Goal: Transaction & Acquisition: Purchase product/service

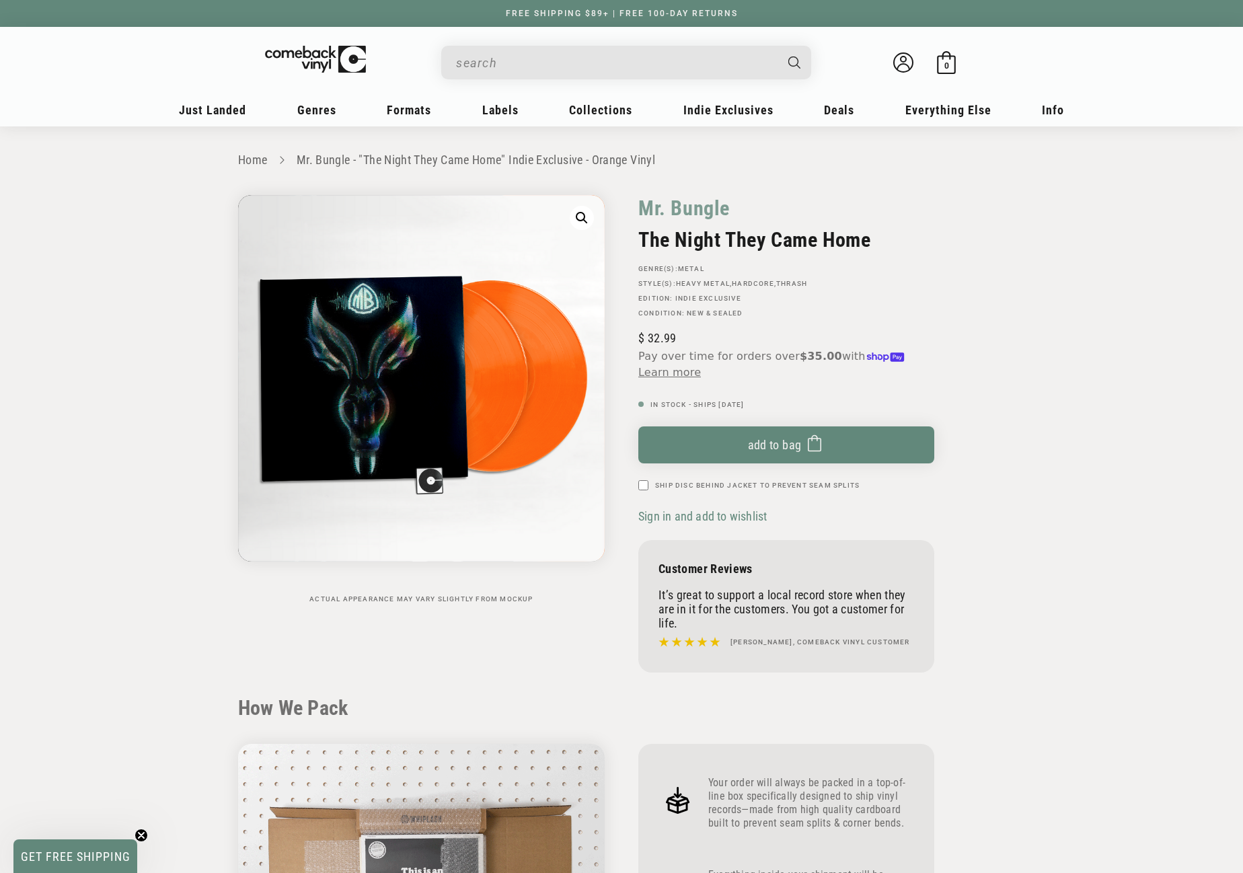
scroll to position [1211, 0]
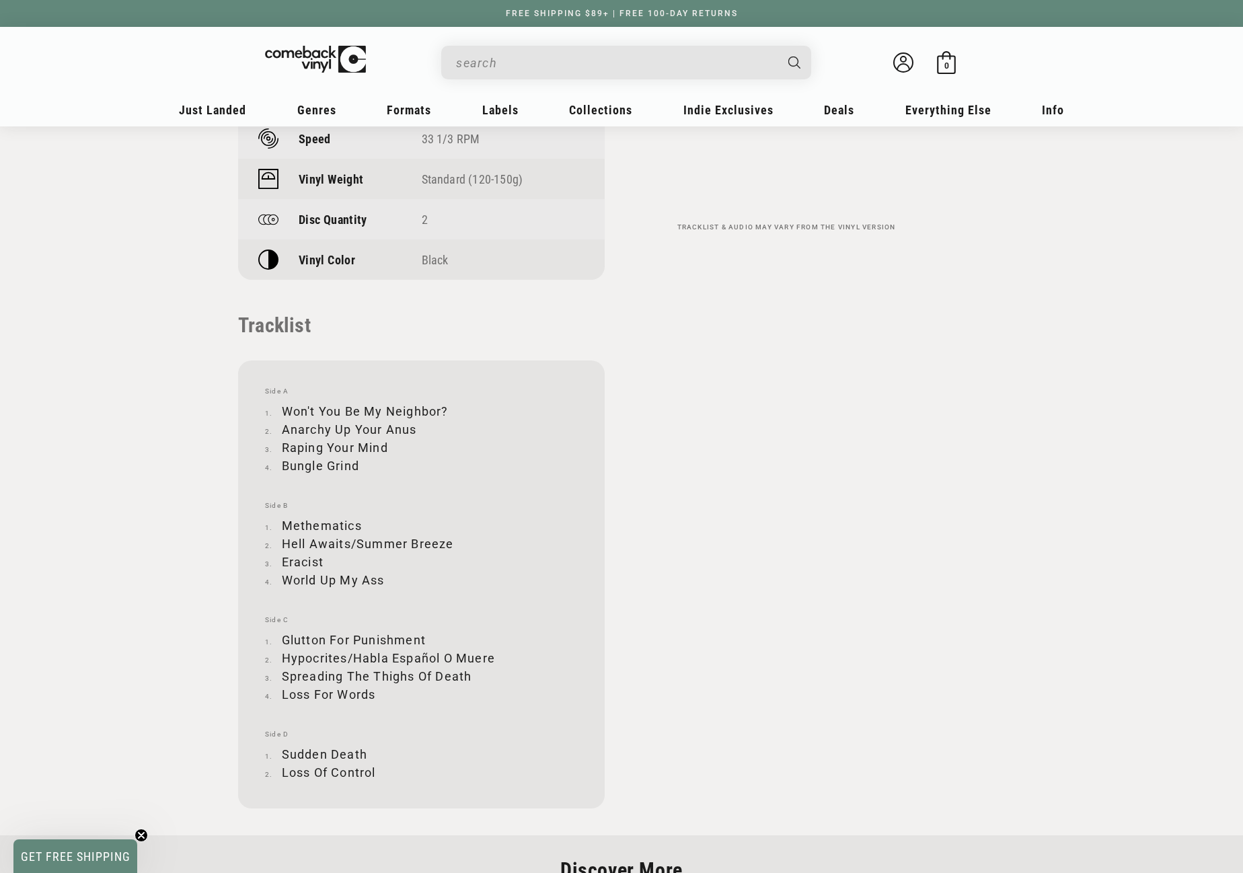
click at [531, 68] on input "When autocomplete results are available use up and down arrows to review and en…" at bounding box center [615, 63] width 319 height 28
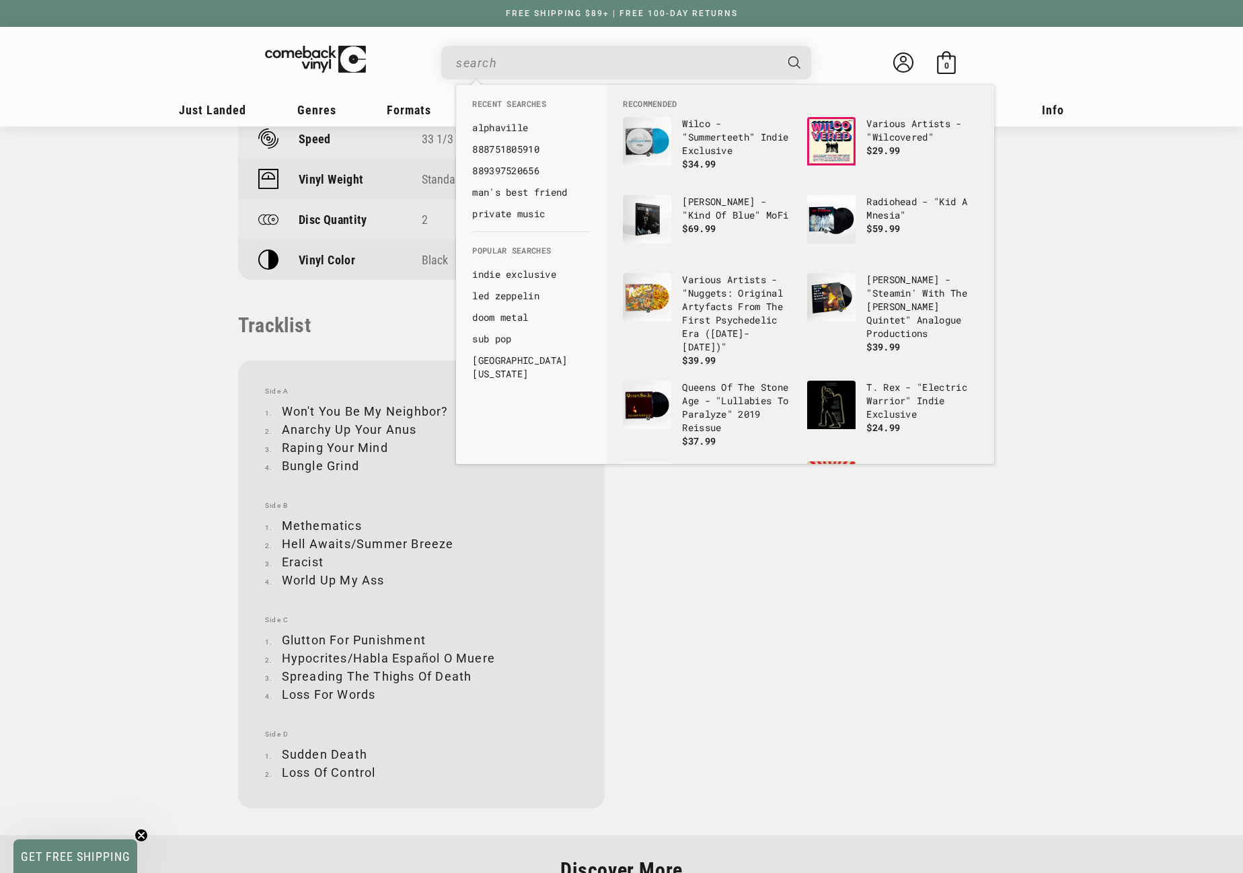
paste input "602478442032"
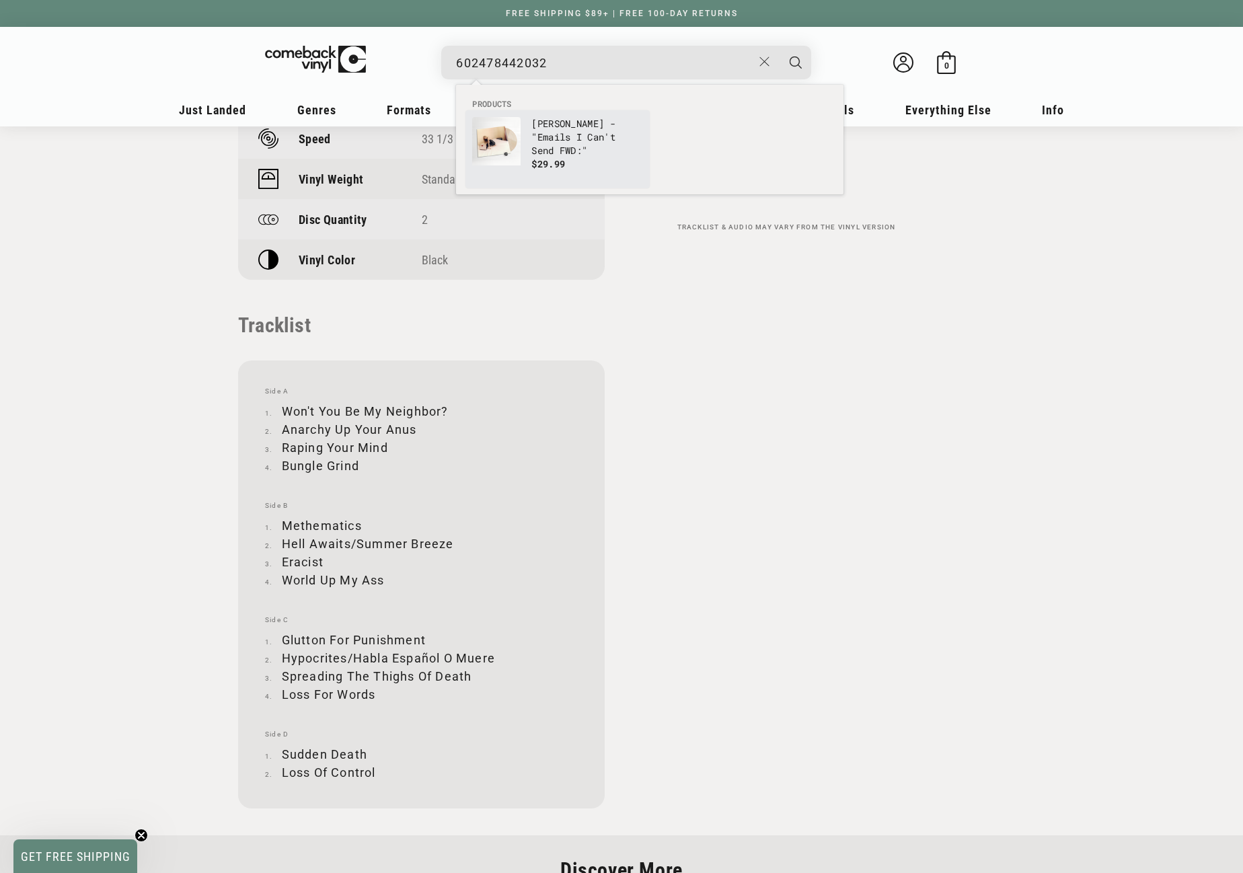
type input "602478442032"
click at [556, 139] on p "[PERSON_NAME] - "Emails I Can't Send FWD:"" at bounding box center [588, 137] width 112 height 40
